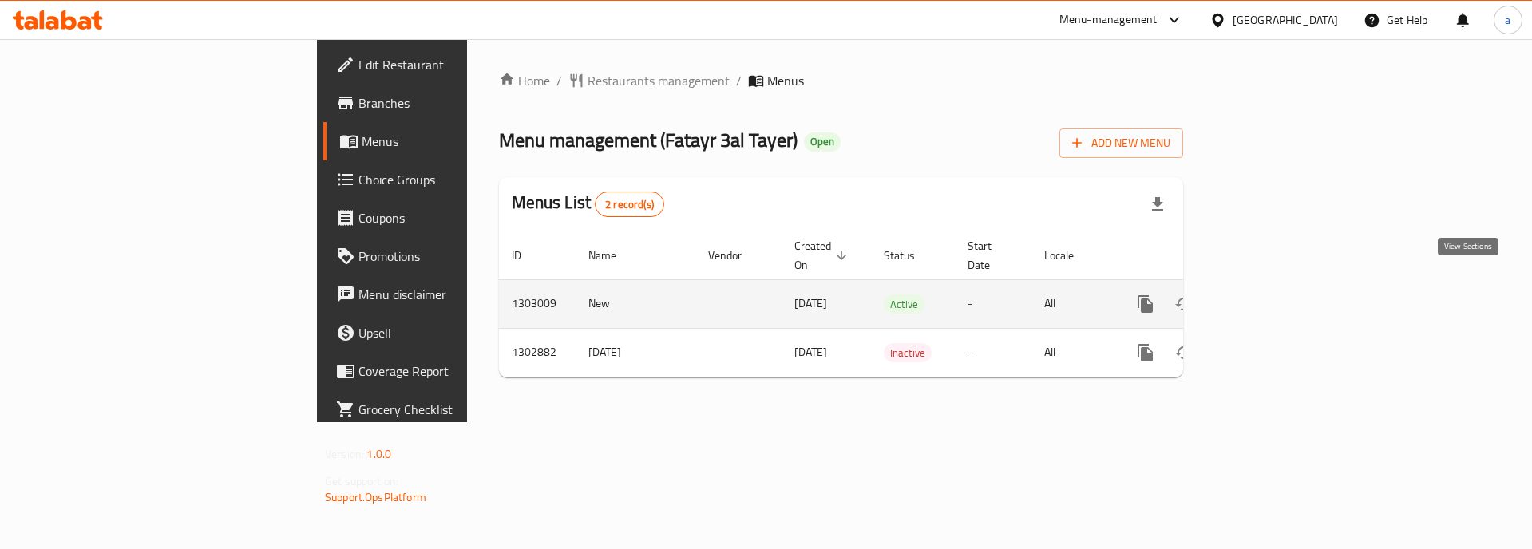
click at [1280, 286] on link "enhanced table" at bounding box center [1260, 304] width 38 height 38
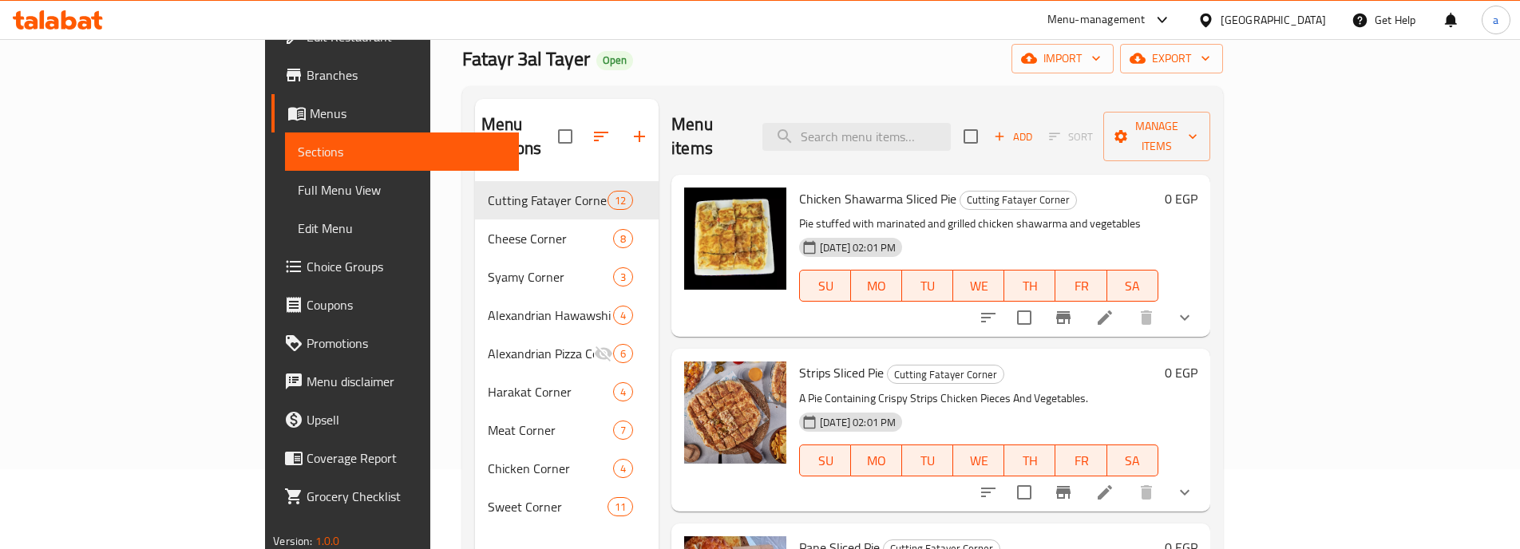
scroll to position [43, 0]
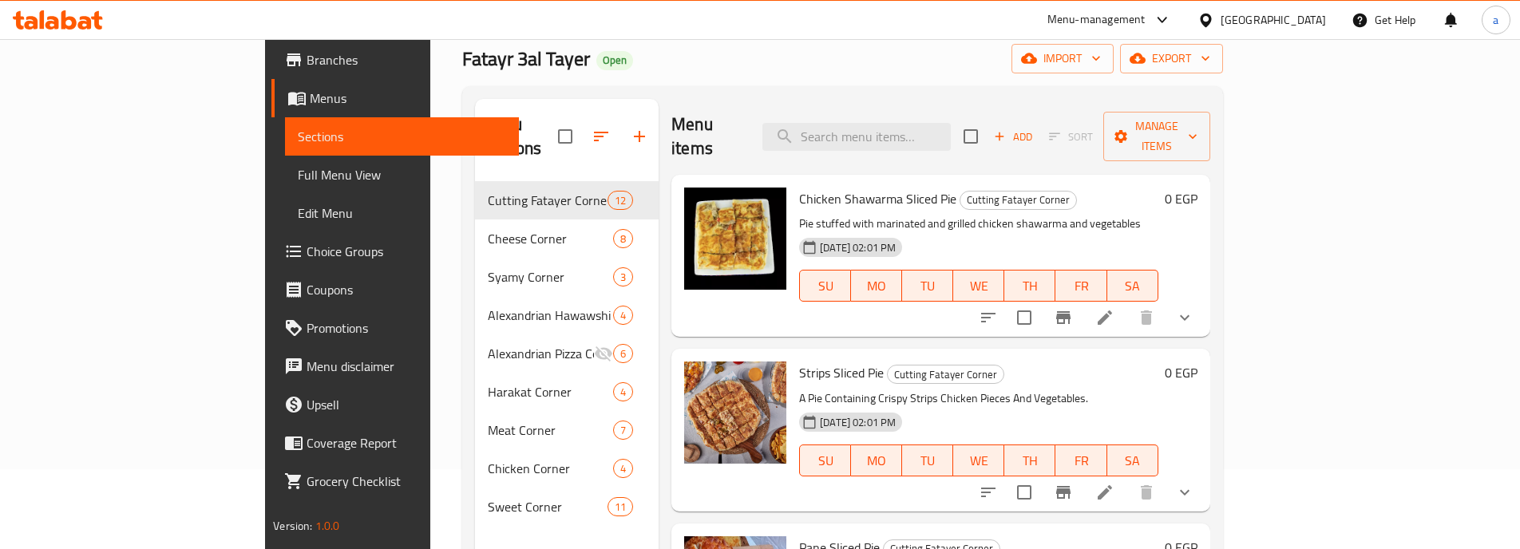
click at [307, 251] on span "Choice Groups" at bounding box center [407, 251] width 200 height 19
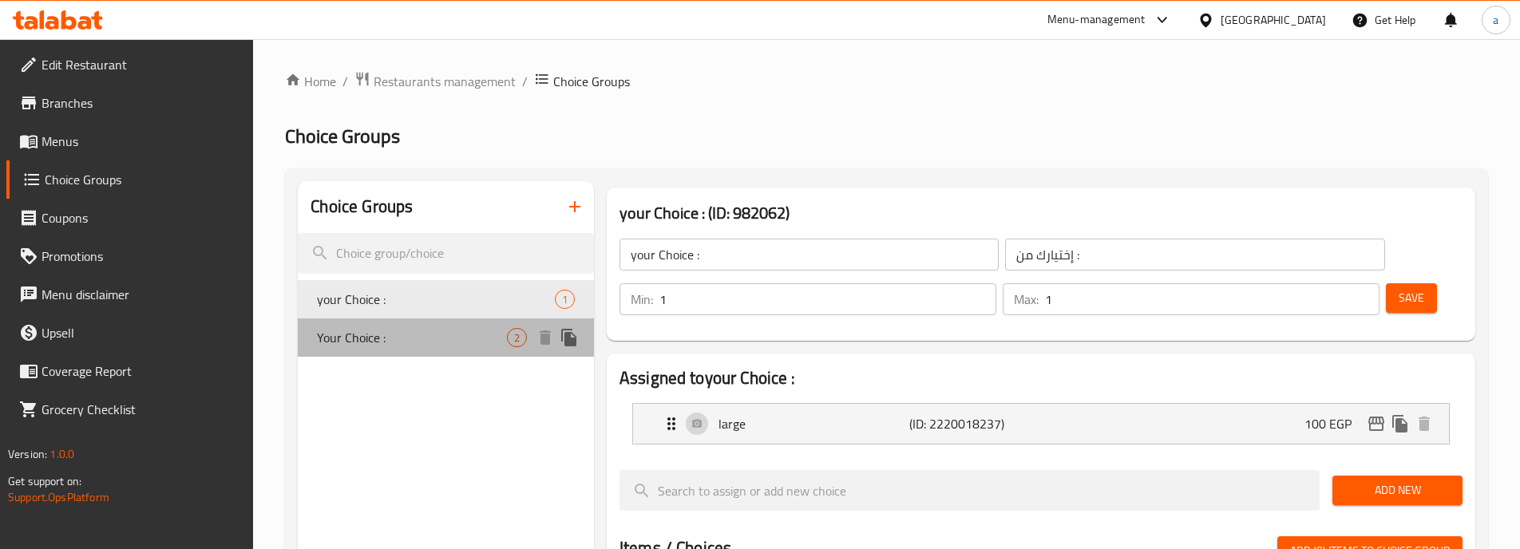
click at [478, 337] on span "Your Choice :" at bounding box center [412, 337] width 190 height 19
type input "Your Choice :"
type input "إختيارك من:"
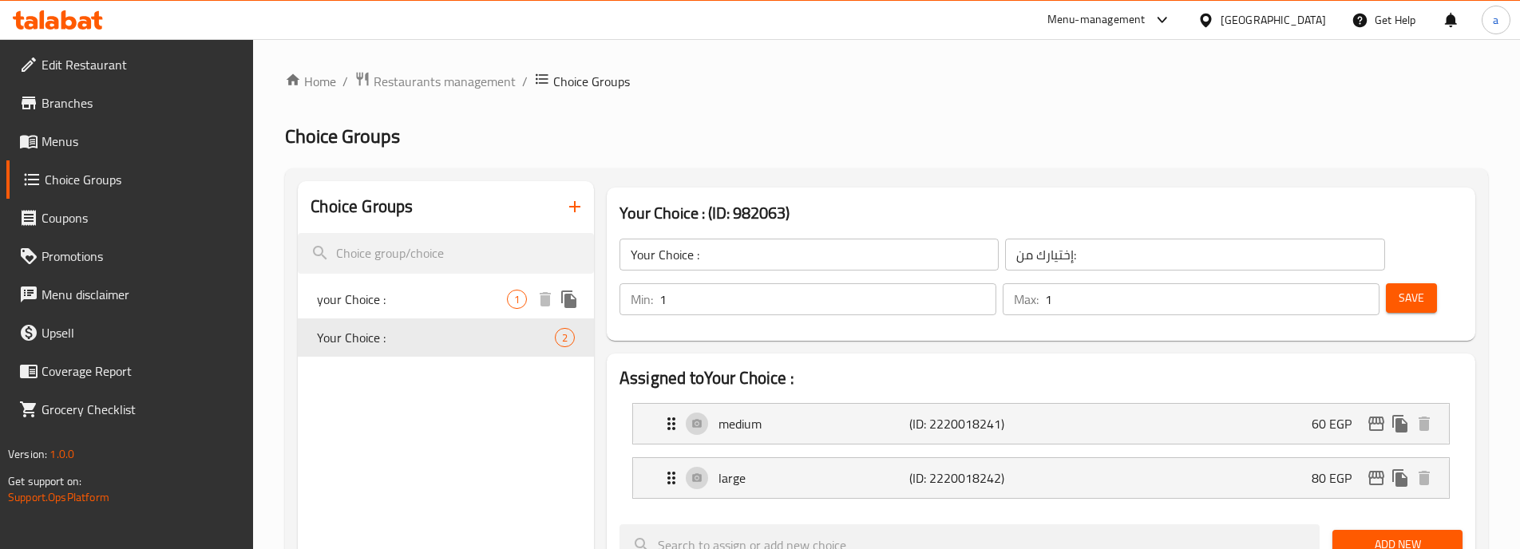
click at [372, 312] on div "your Choice : 1" at bounding box center [446, 299] width 296 height 38
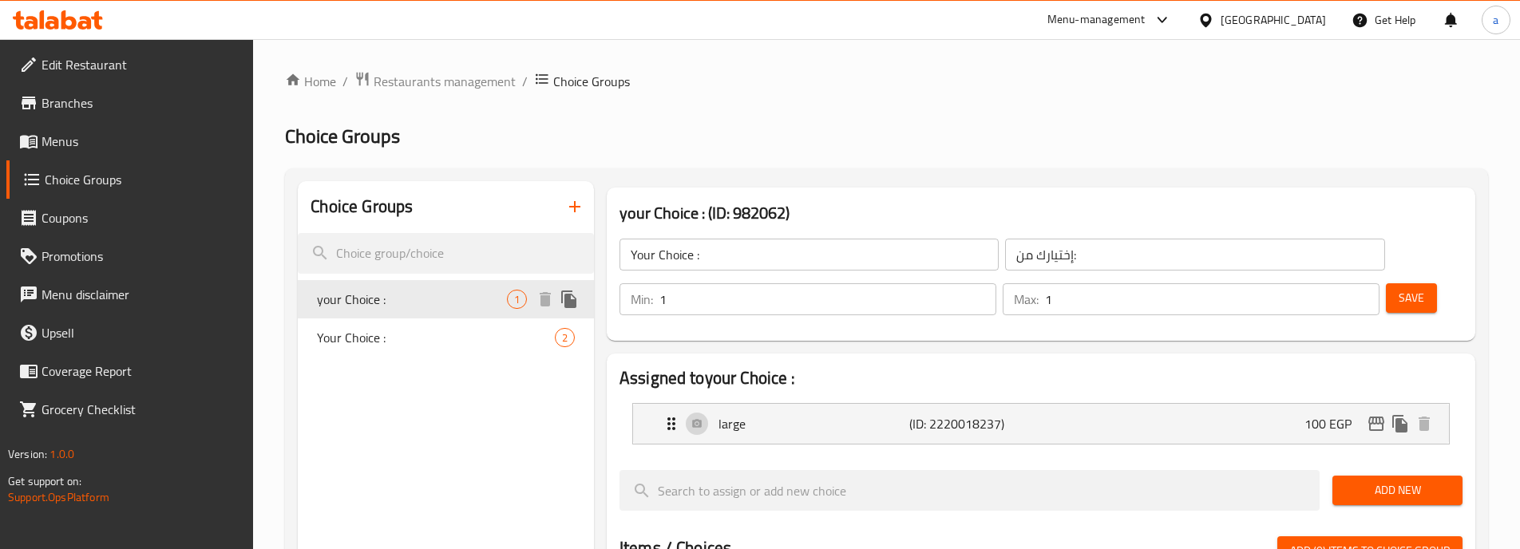
type input "your Choice :"
type input "إختيارك من :"
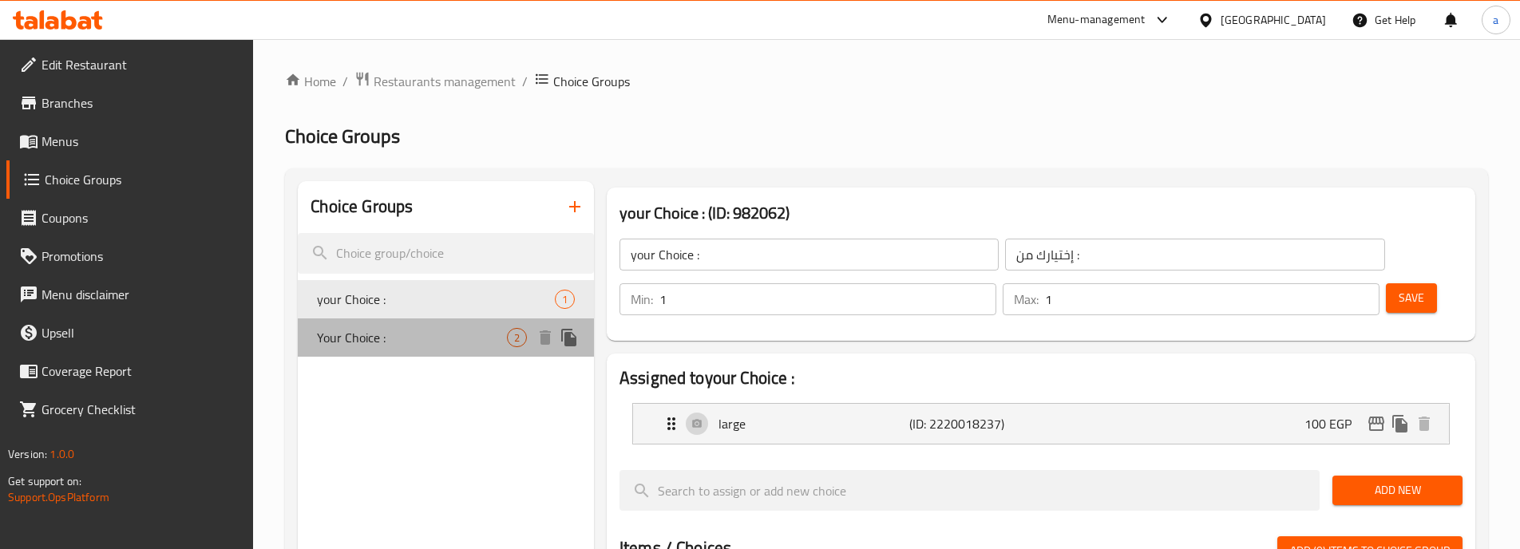
click at [394, 332] on span "Your Choice :" at bounding box center [412, 337] width 190 height 19
type input "Your Choice :"
type input "إختيارك من:"
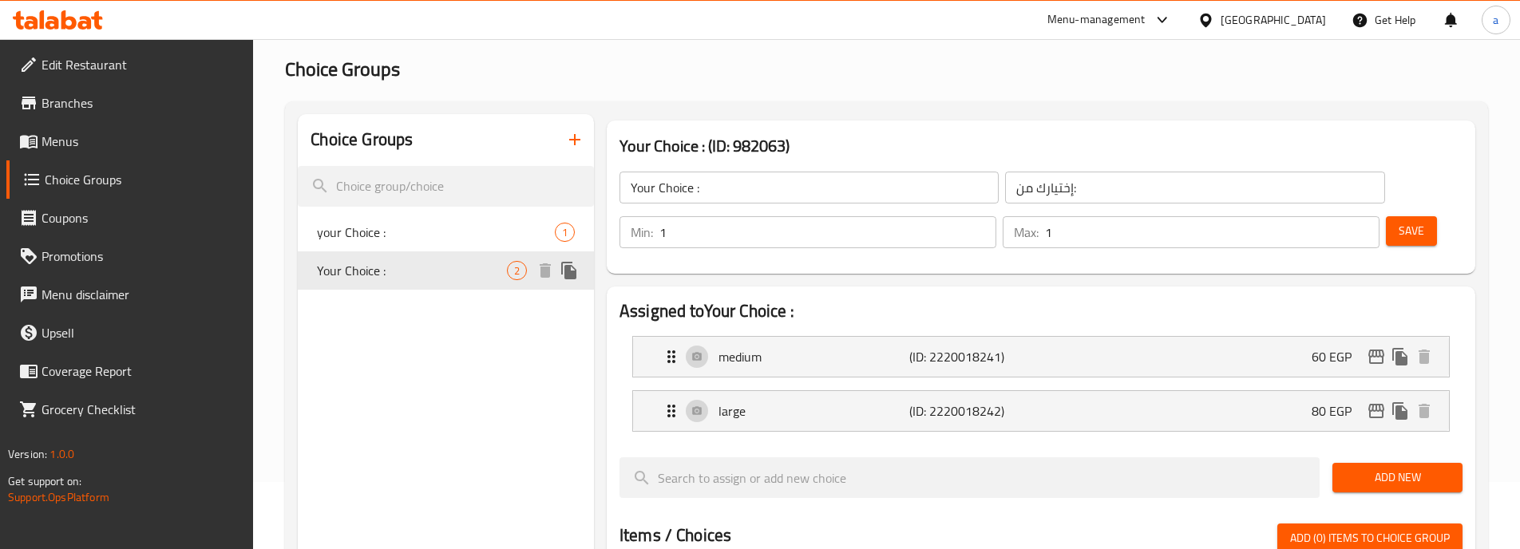
scroll to position [160, 0]
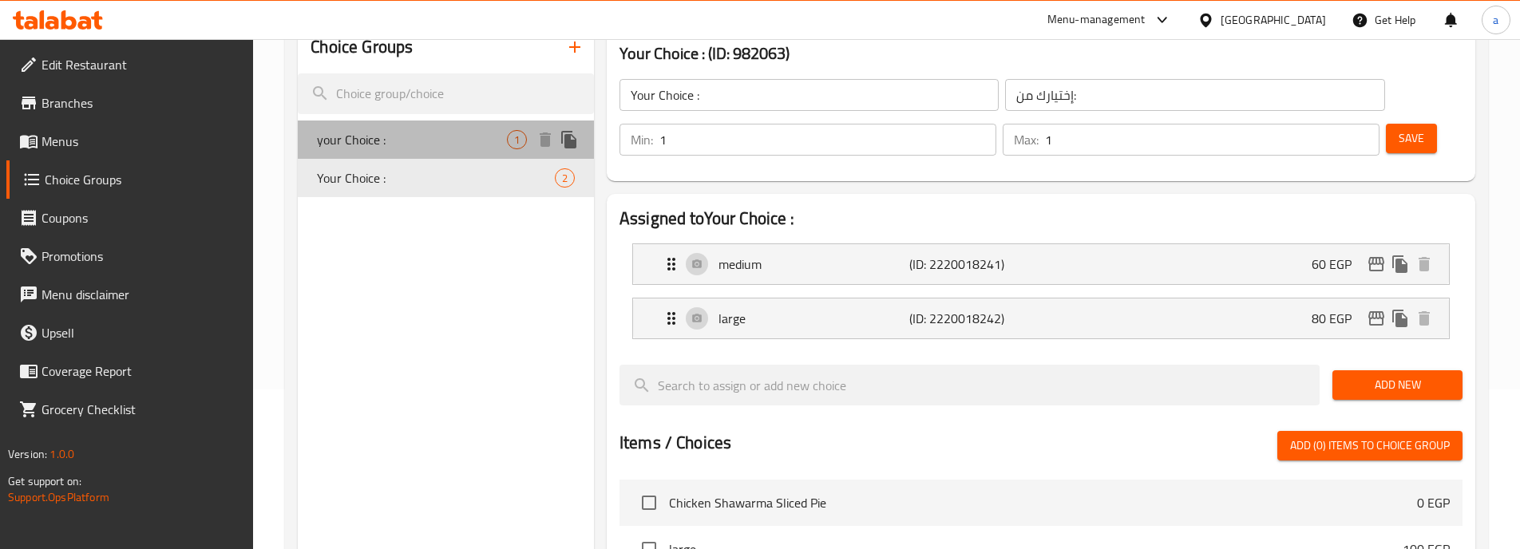
click at [379, 135] on span "your Choice :" at bounding box center [412, 139] width 190 height 19
type input "your Choice :"
type input "إختيارك من :"
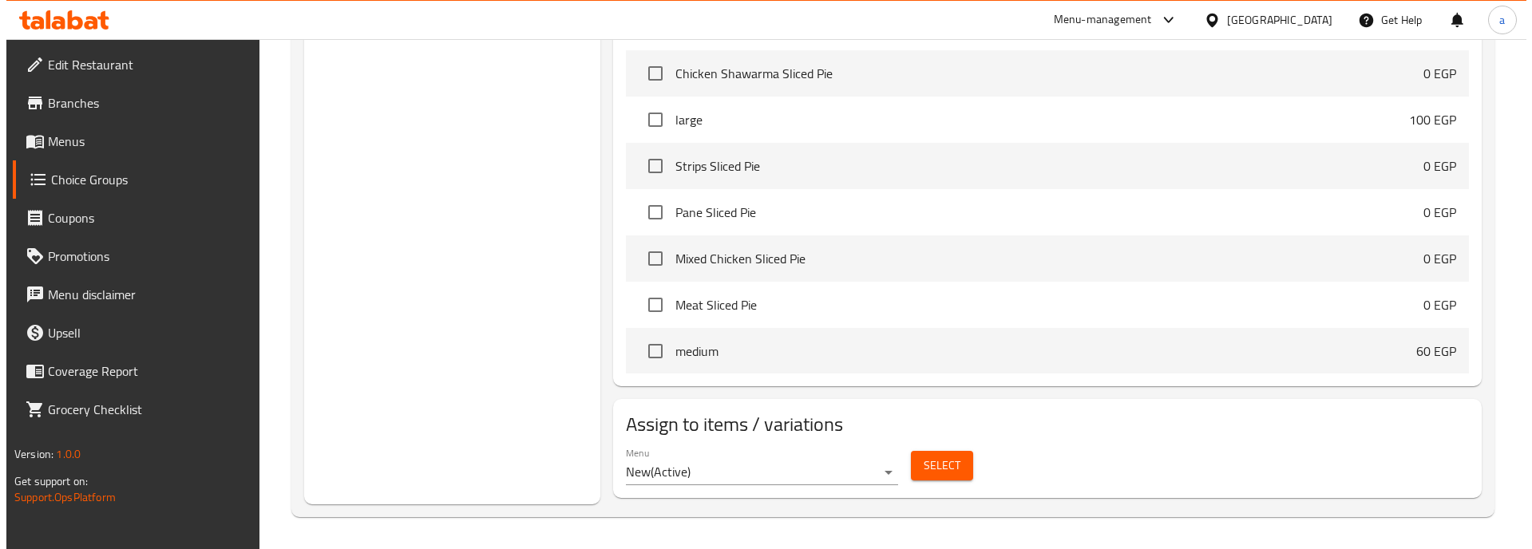
scroll to position [399, 0]
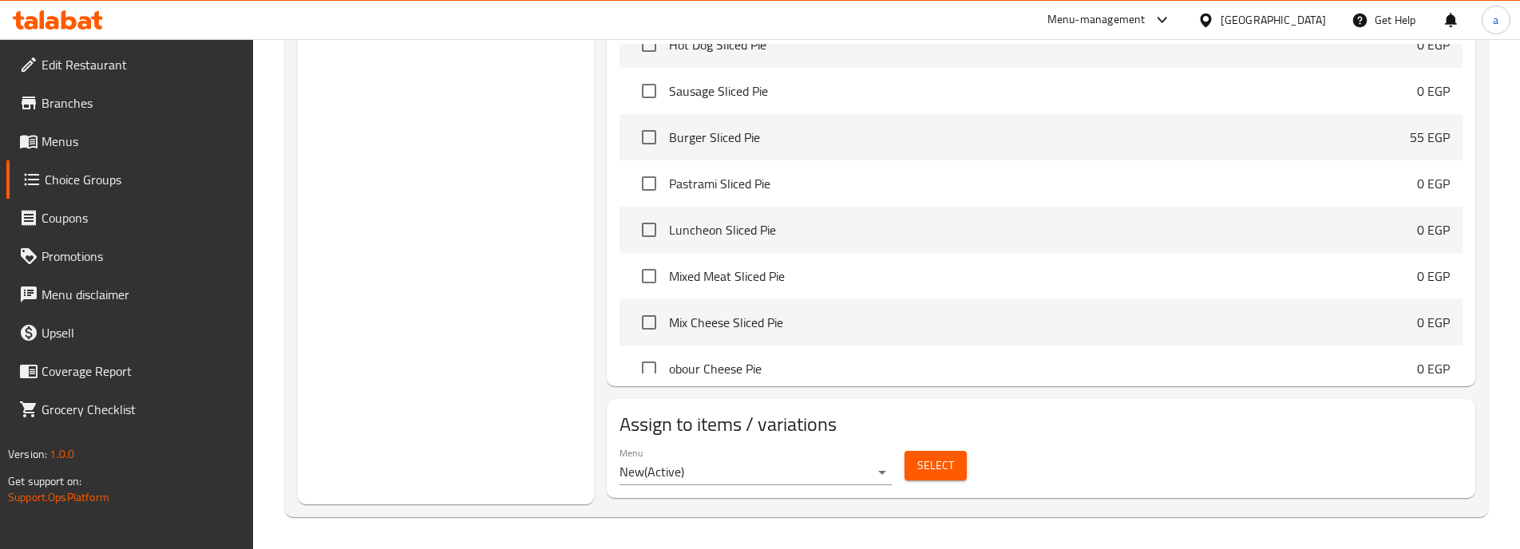
click at [948, 484] on div "Select" at bounding box center [935, 466] width 75 height 42
click at [932, 471] on span "Select" at bounding box center [935, 466] width 37 height 20
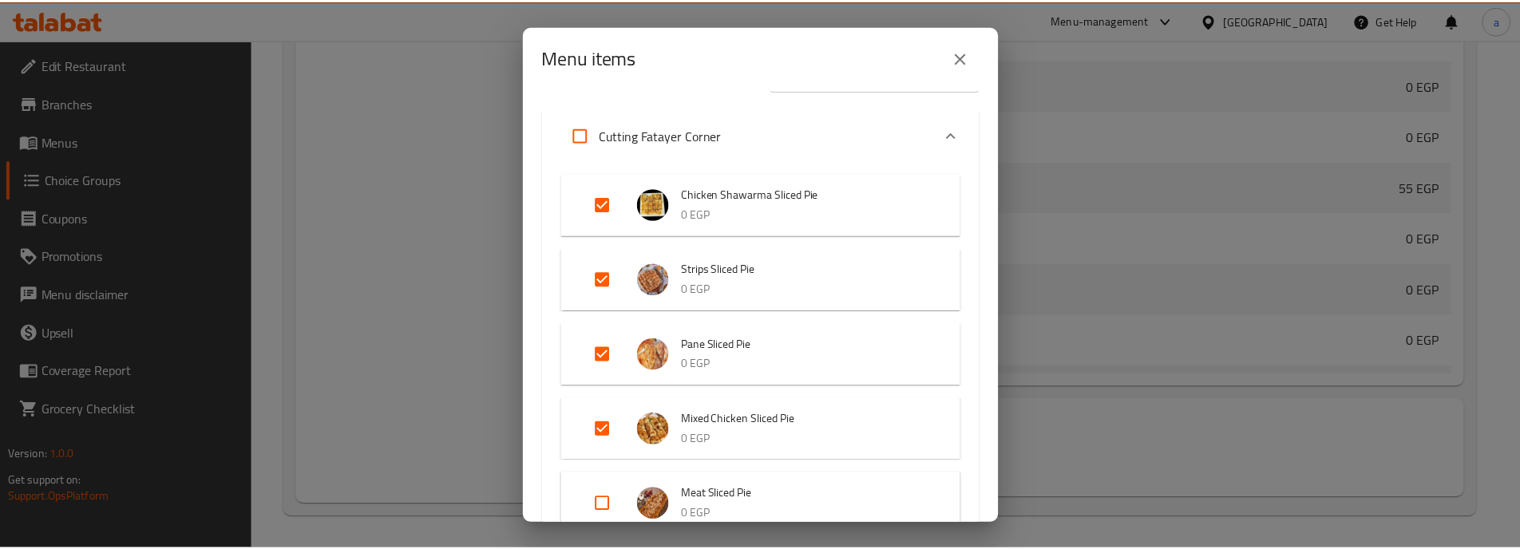
scroll to position [80, 0]
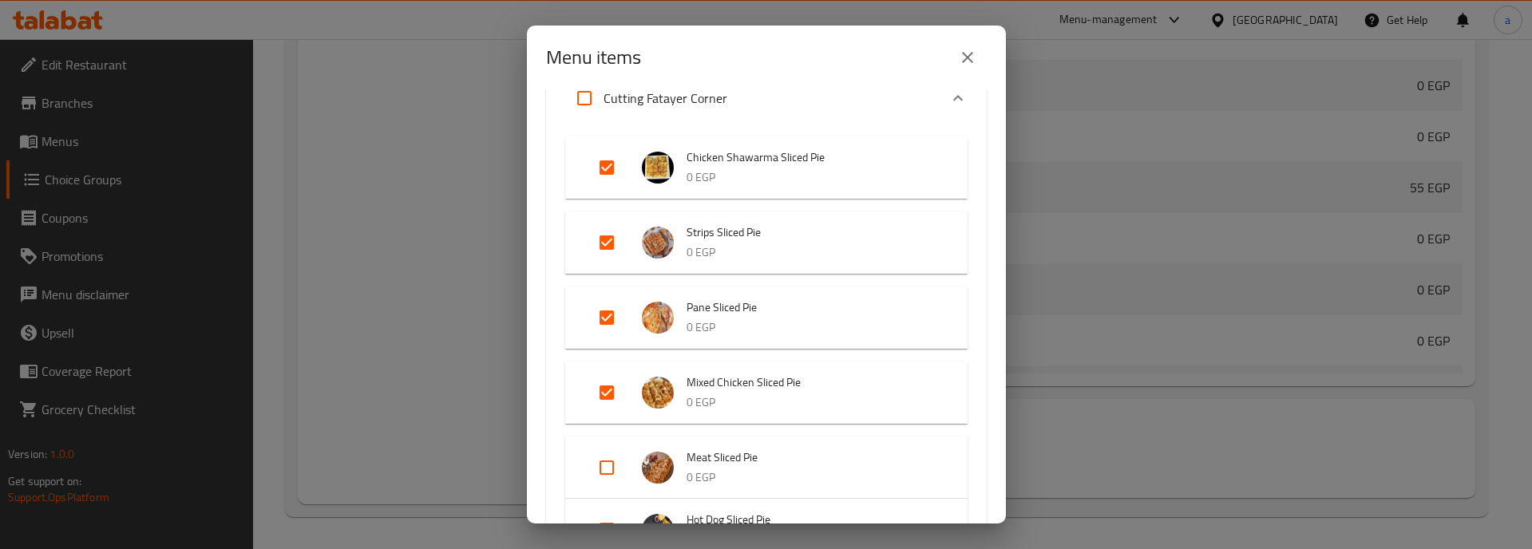
drag, startPoint x: 978, startPoint y: 49, endPoint x: 34, endPoint y: 227, distance: 960.2
click at [978, 49] on button "close" at bounding box center [967, 57] width 38 height 38
